Goal: Task Accomplishment & Management: Use online tool/utility

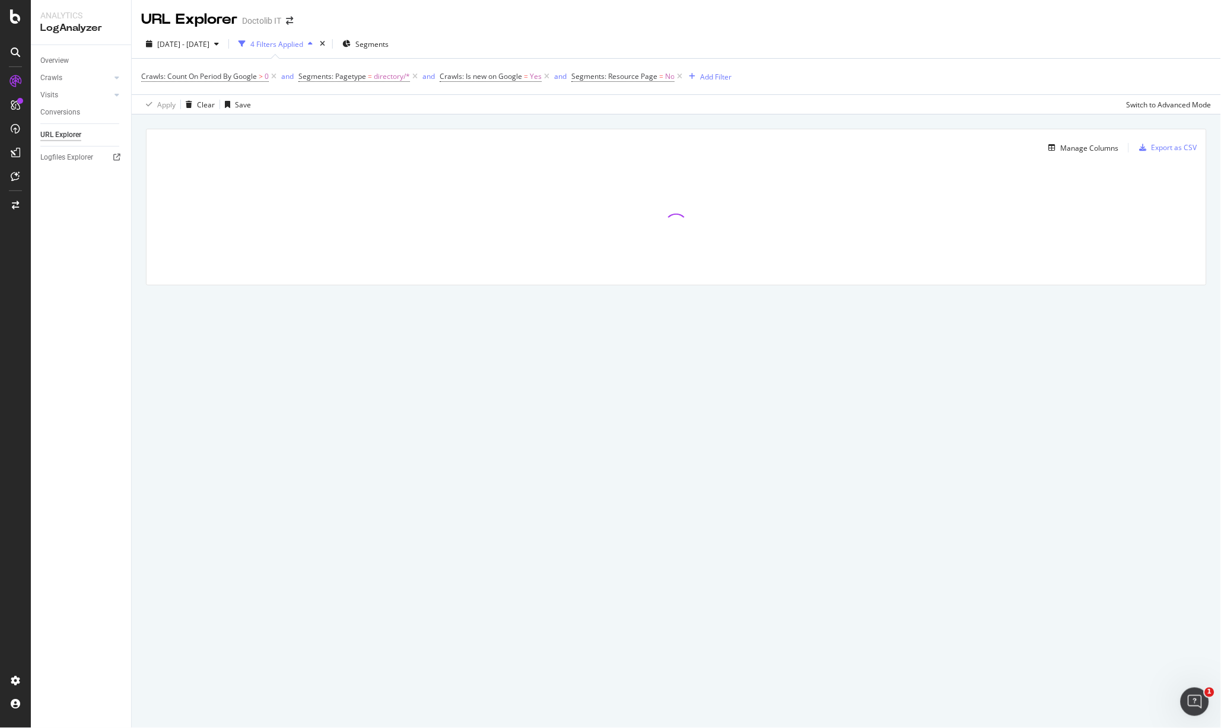
click at [92, 424] on div "Overview Crawls Daily Distribution Segments Distribution HTTP Codes Resources V…" at bounding box center [81, 386] width 100 height 683
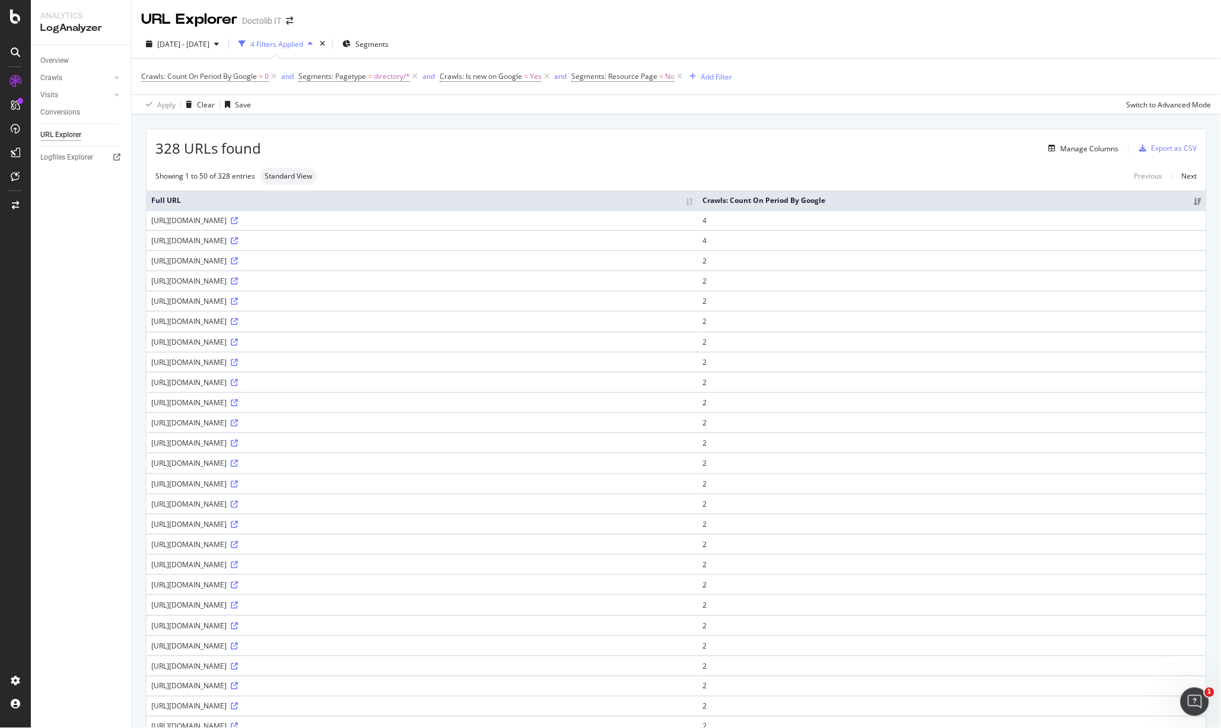
click at [82, 250] on div "Overview Crawls Daily Distribution Segments Distribution HTTP Codes Resources V…" at bounding box center [81, 386] width 100 height 683
click at [18, 18] on icon at bounding box center [15, 16] width 11 height 14
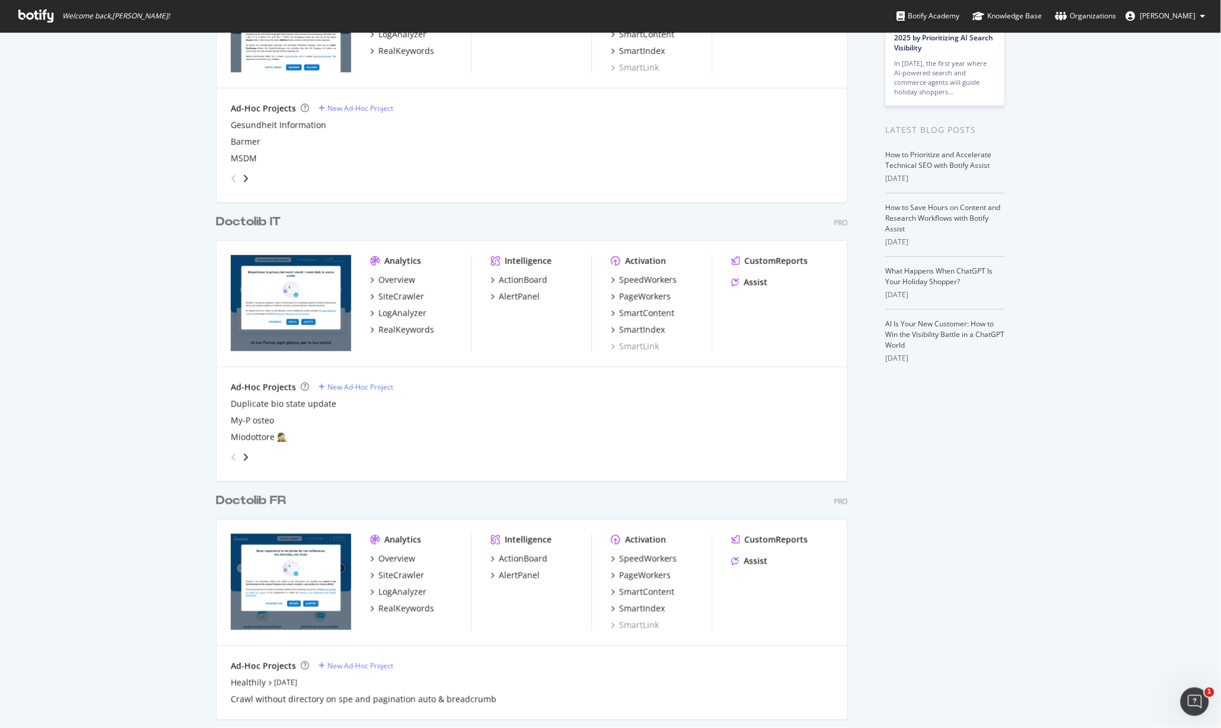
scroll to position [269, 0]
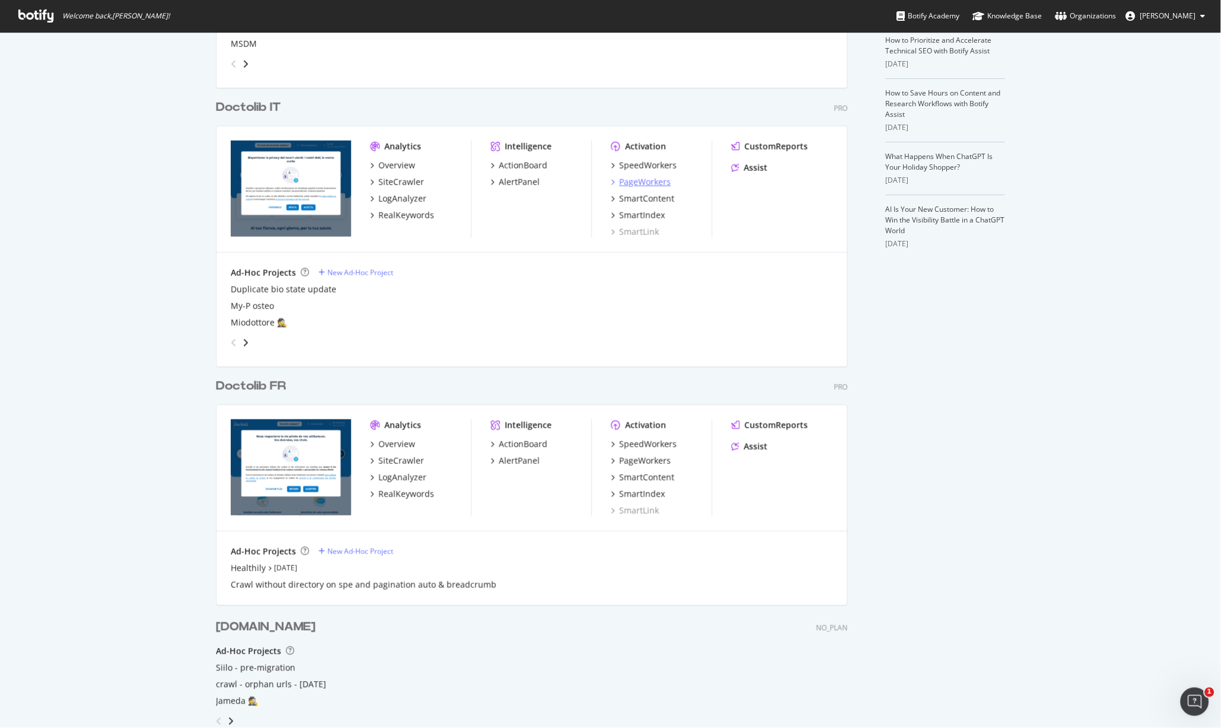
click at [660, 177] on div "PageWorkers" at bounding box center [645, 182] width 52 height 12
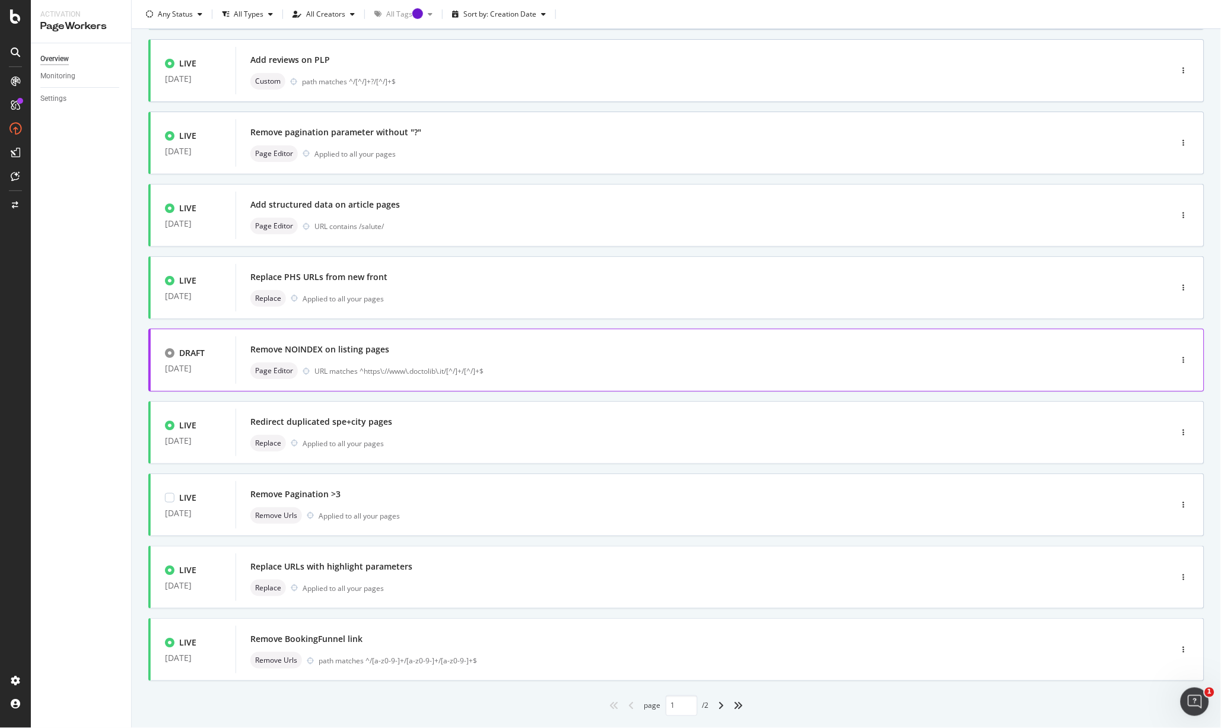
scroll to position [170, 0]
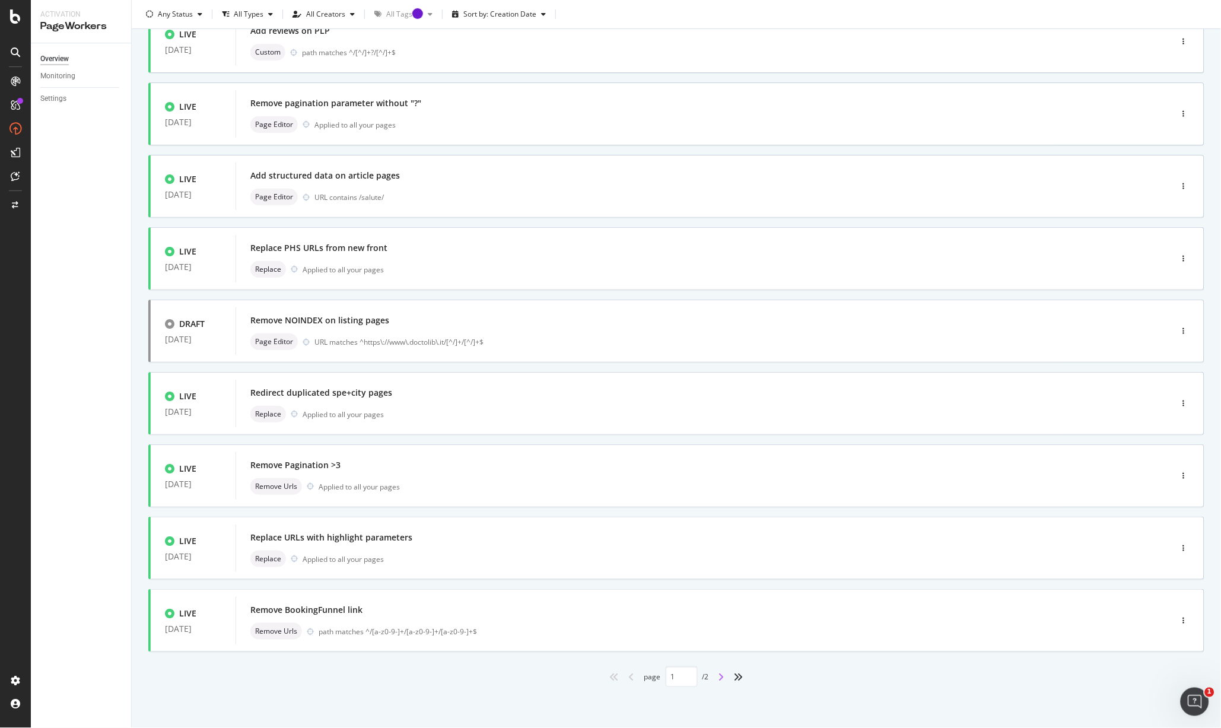
click at [722, 675] on icon "angle-right" at bounding box center [722, 676] width 6 height 9
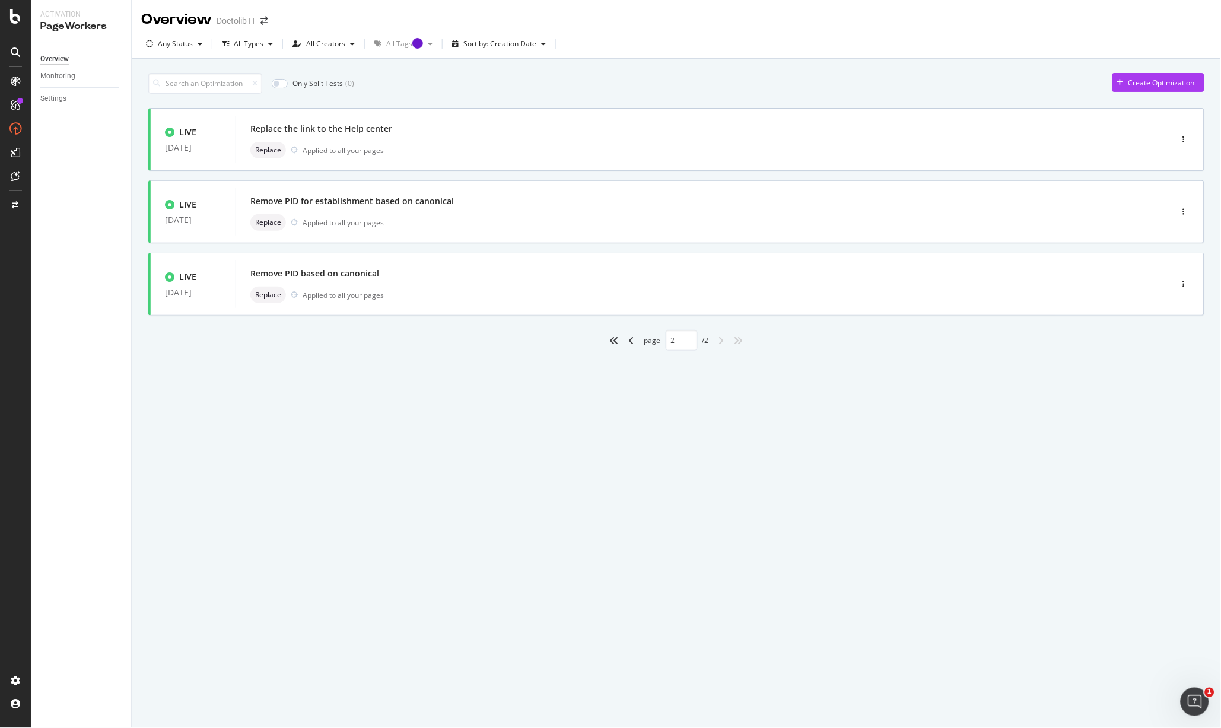
scroll to position [0, 0]
click at [634, 344] on icon "angle-left" at bounding box center [632, 340] width 6 height 9
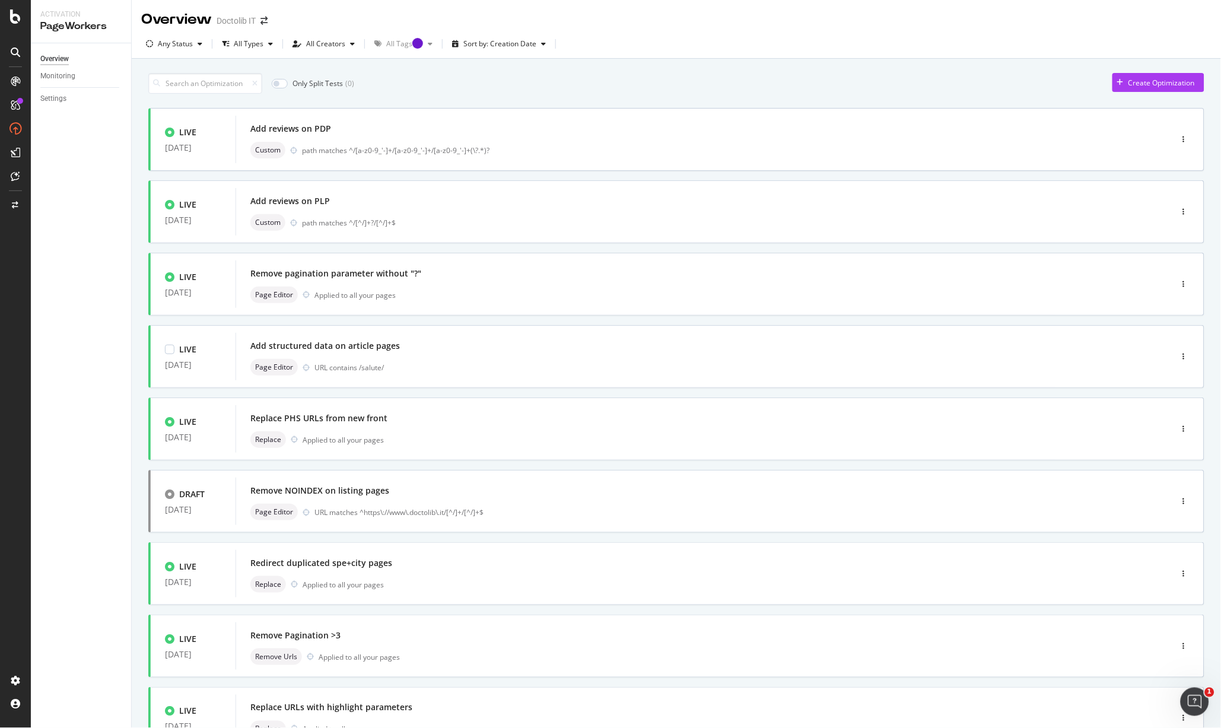
type input "1"
